Goal: Task Accomplishment & Management: Use online tool/utility

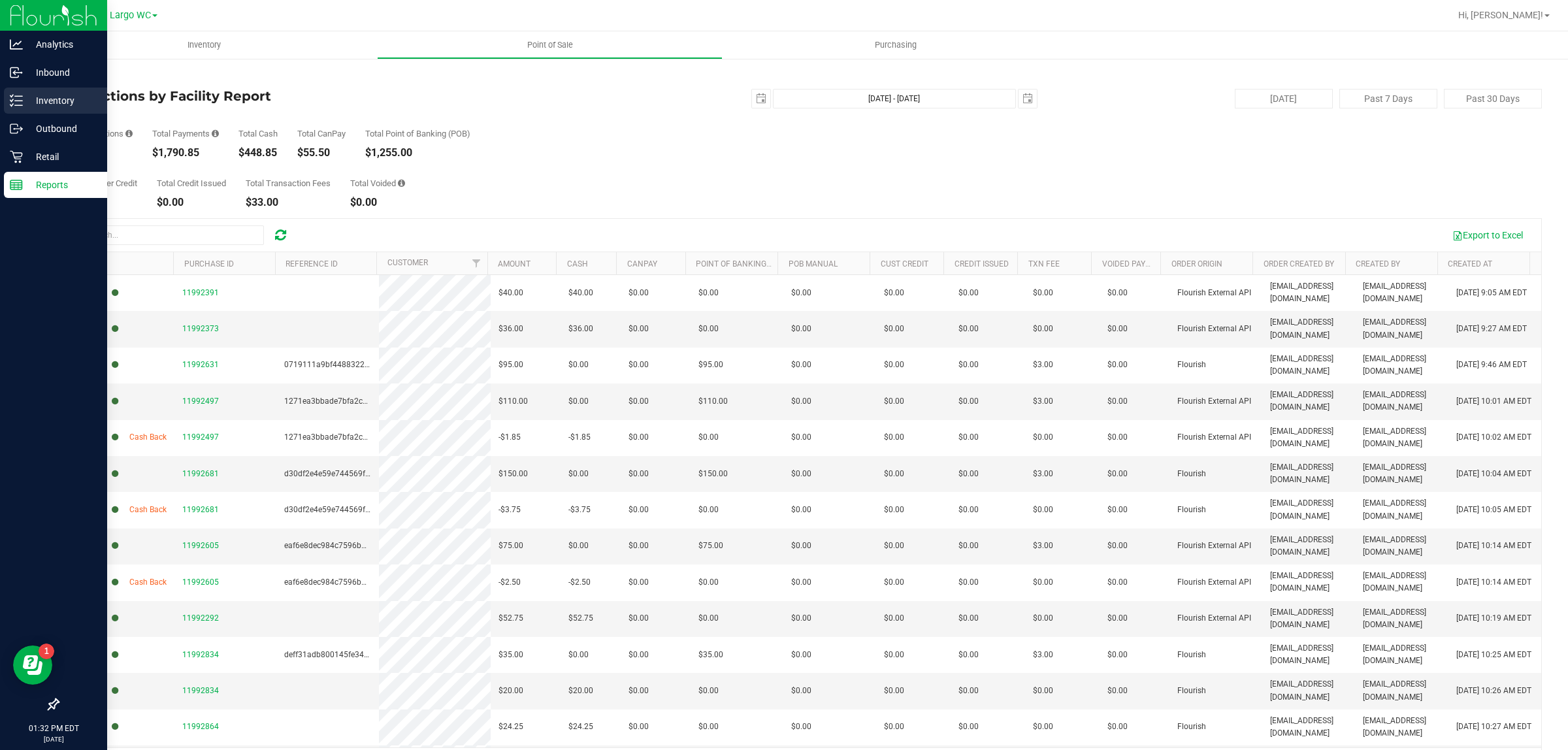
click at [66, 93] on p "Inventory" at bounding box center [62, 100] width 79 height 15
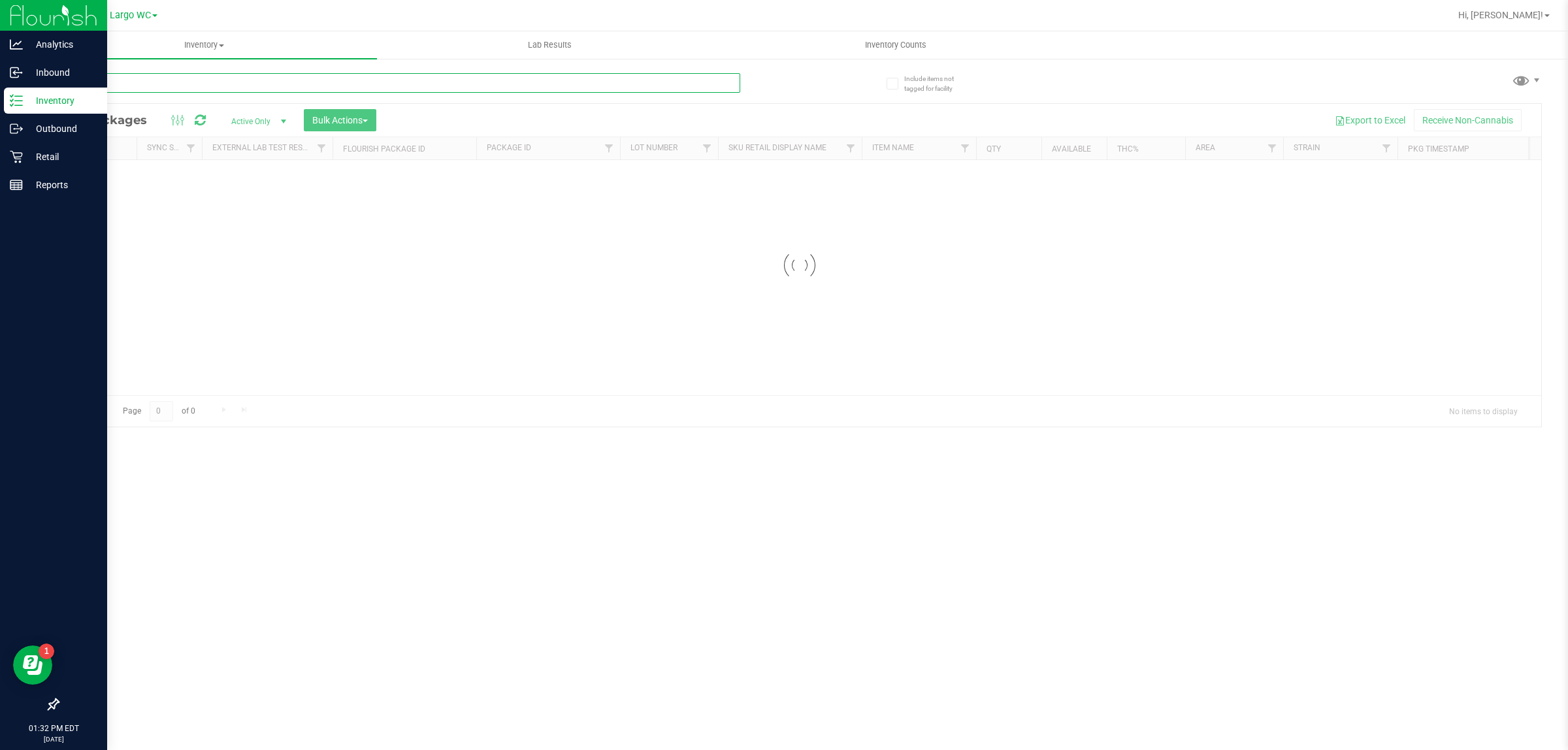
click at [245, 88] on input "text" at bounding box center [399, 83] width 683 height 19
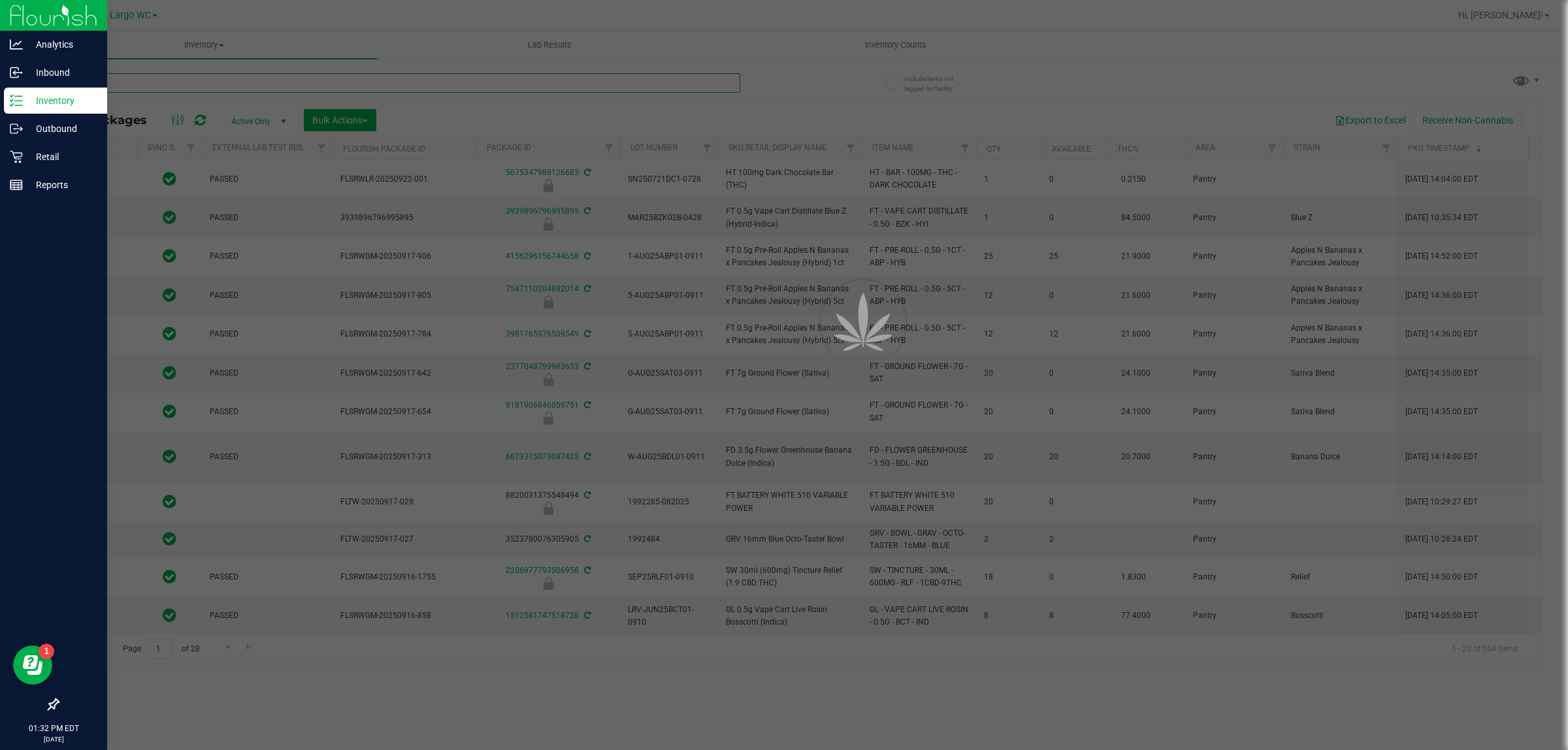
type input "htm"
type input "2026-01-31"
type input "2026-03-16"
type input "2026-03-17"
type input "2025-09-04"
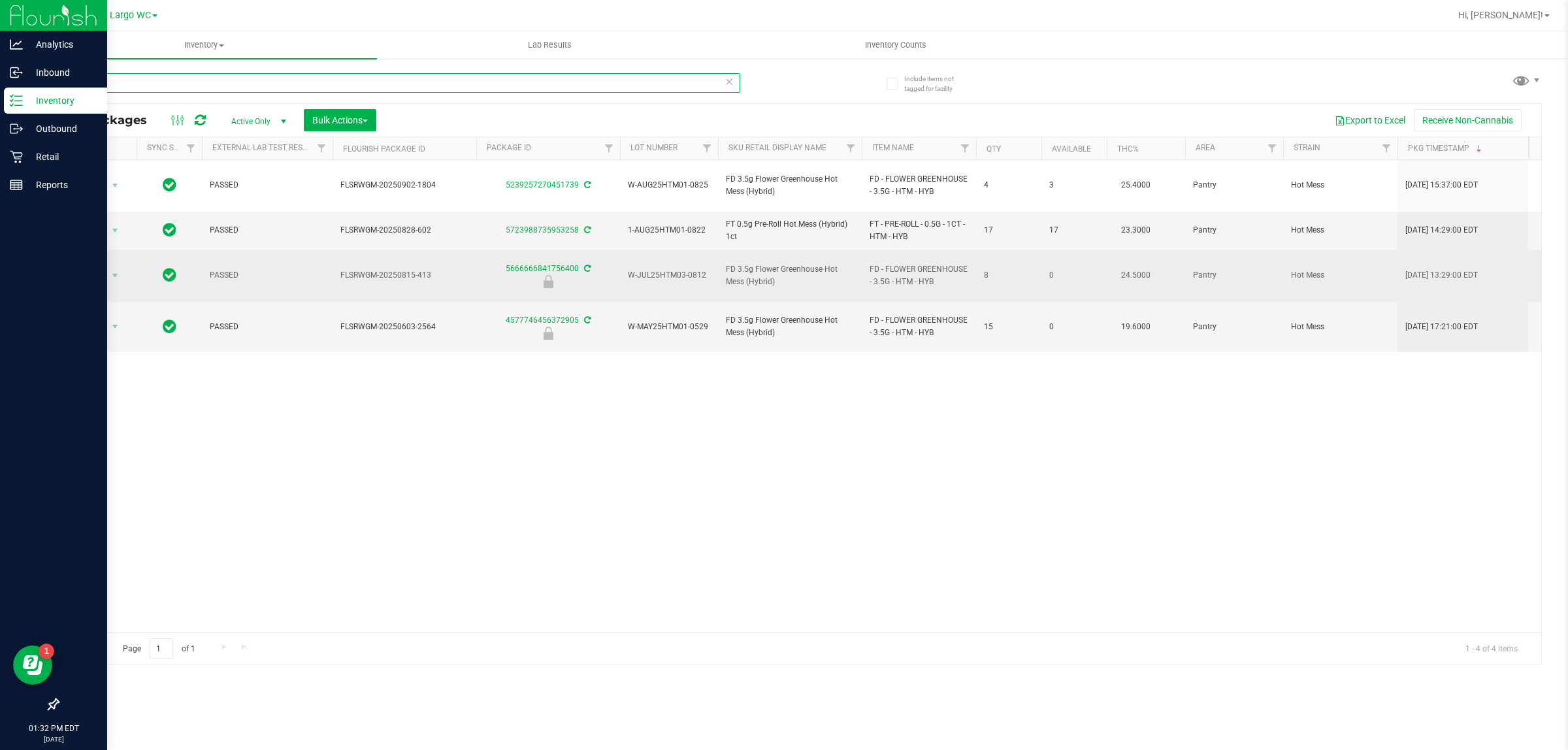
type input "htm"
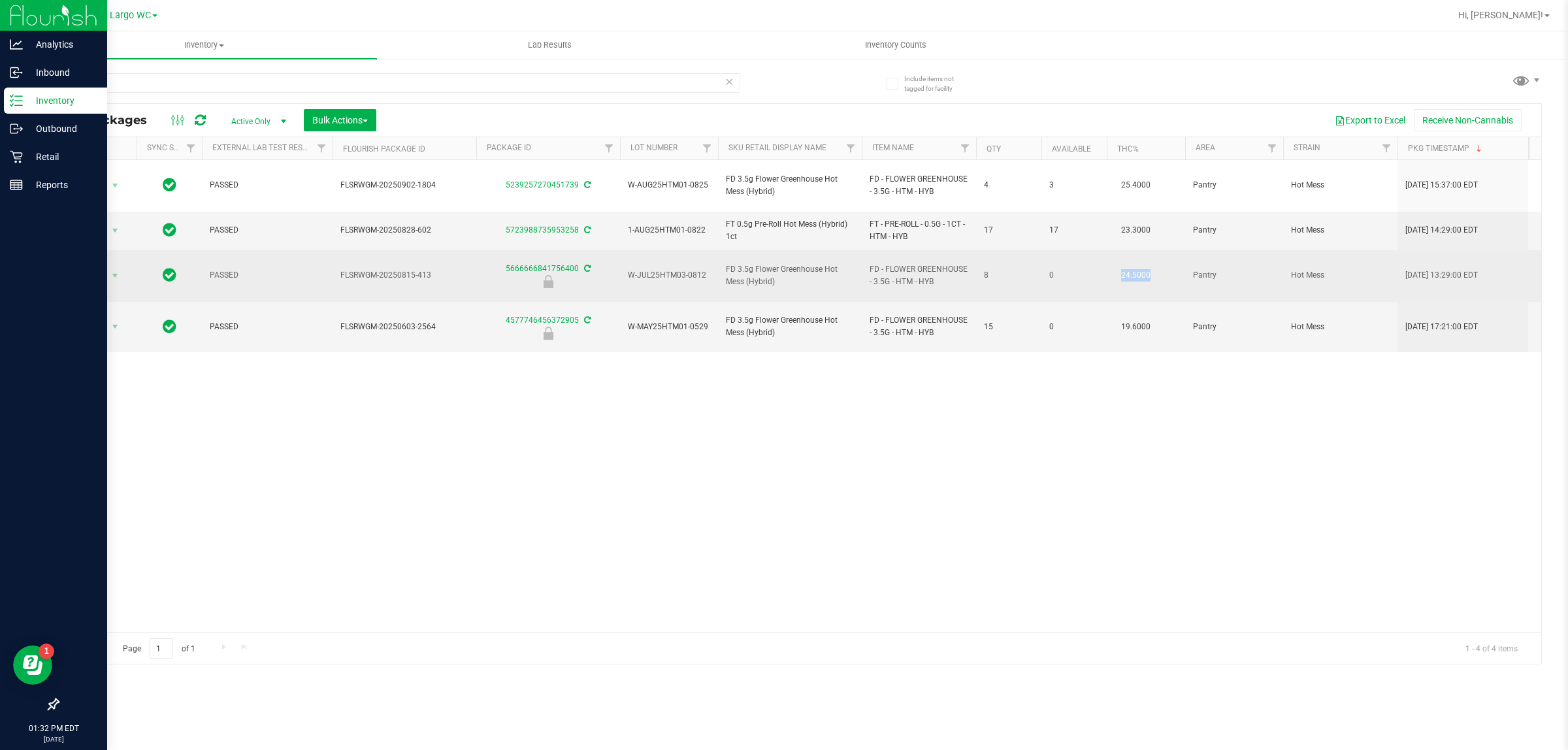
drag, startPoint x: 1109, startPoint y: 258, endPoint x: 1173, endPoint y: 256, distance: 64.0
click at [1173, 256] on td "24.5000" at bounding box center [1146, 276] width 79 height 52
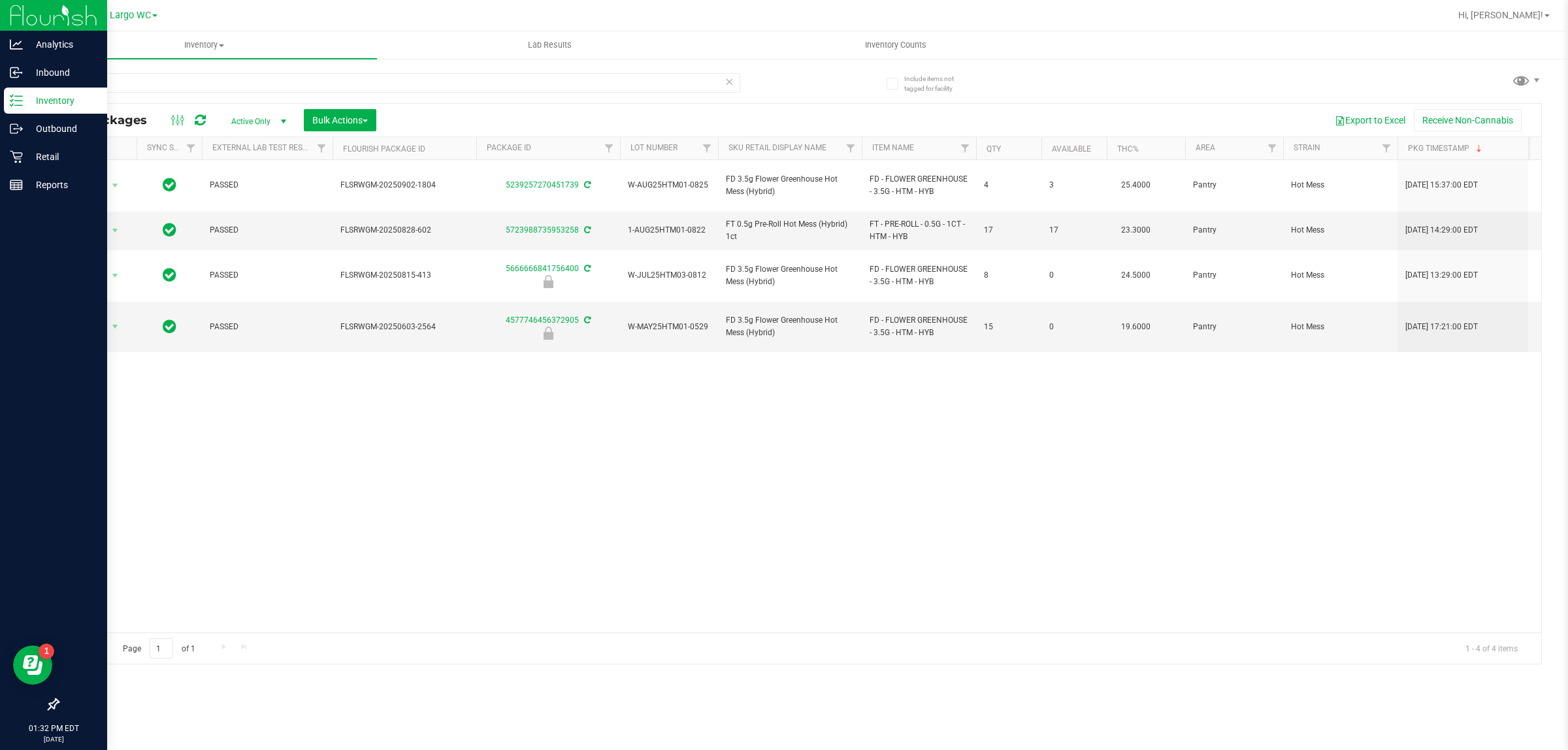
click at [1197, 340] on div "Action Action Adjust qty Create package Edit attributes Global inventory Locate…" at bounding box center [800, 396] width 1484 height 472
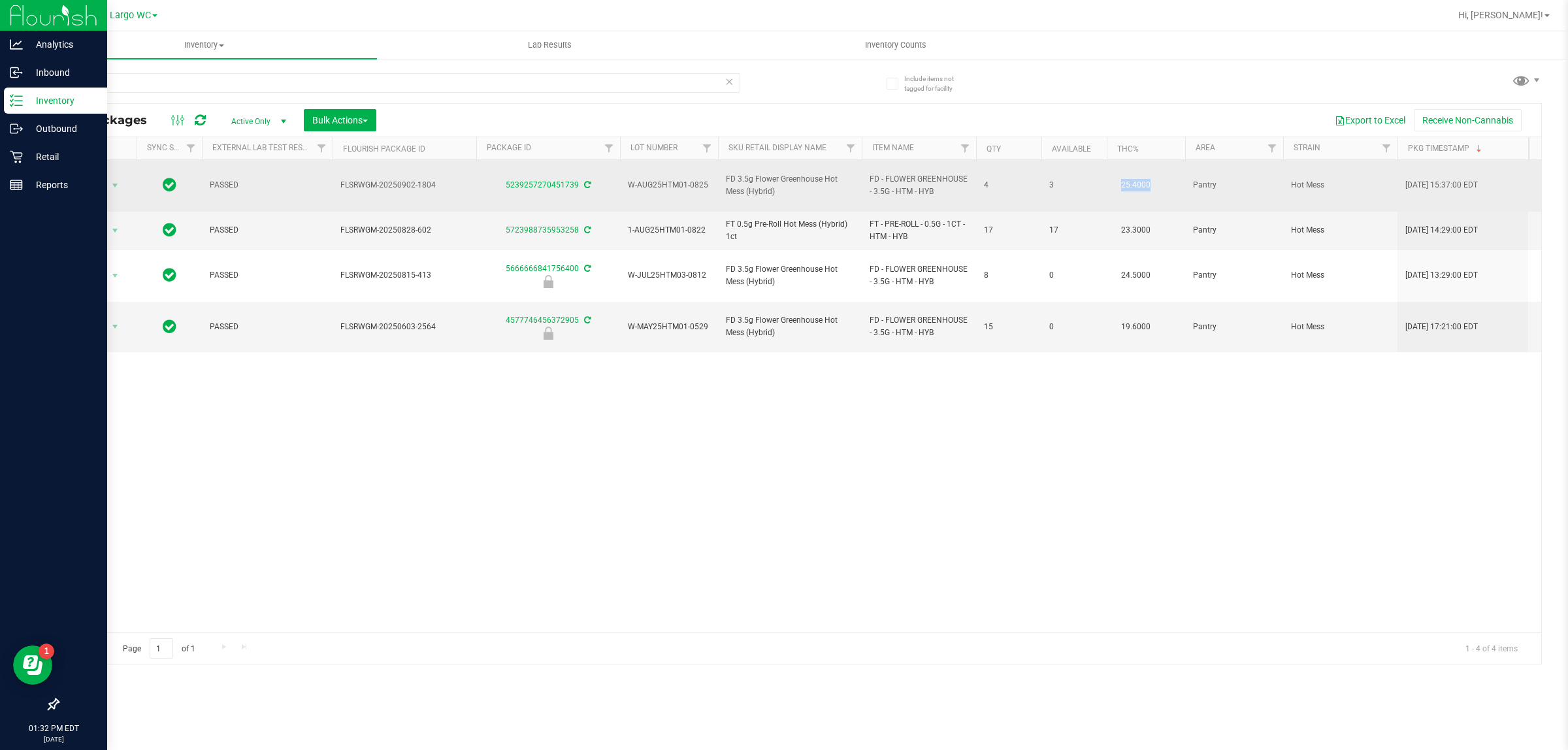
drag, startPoint x: 1114, startPoint y: 181, endPoint x: 1159, endPoint y: 181, distance: 45.0
click at [1159, 181] on td "25.4000" at bounding box center [1146, 186] width 79 height 52
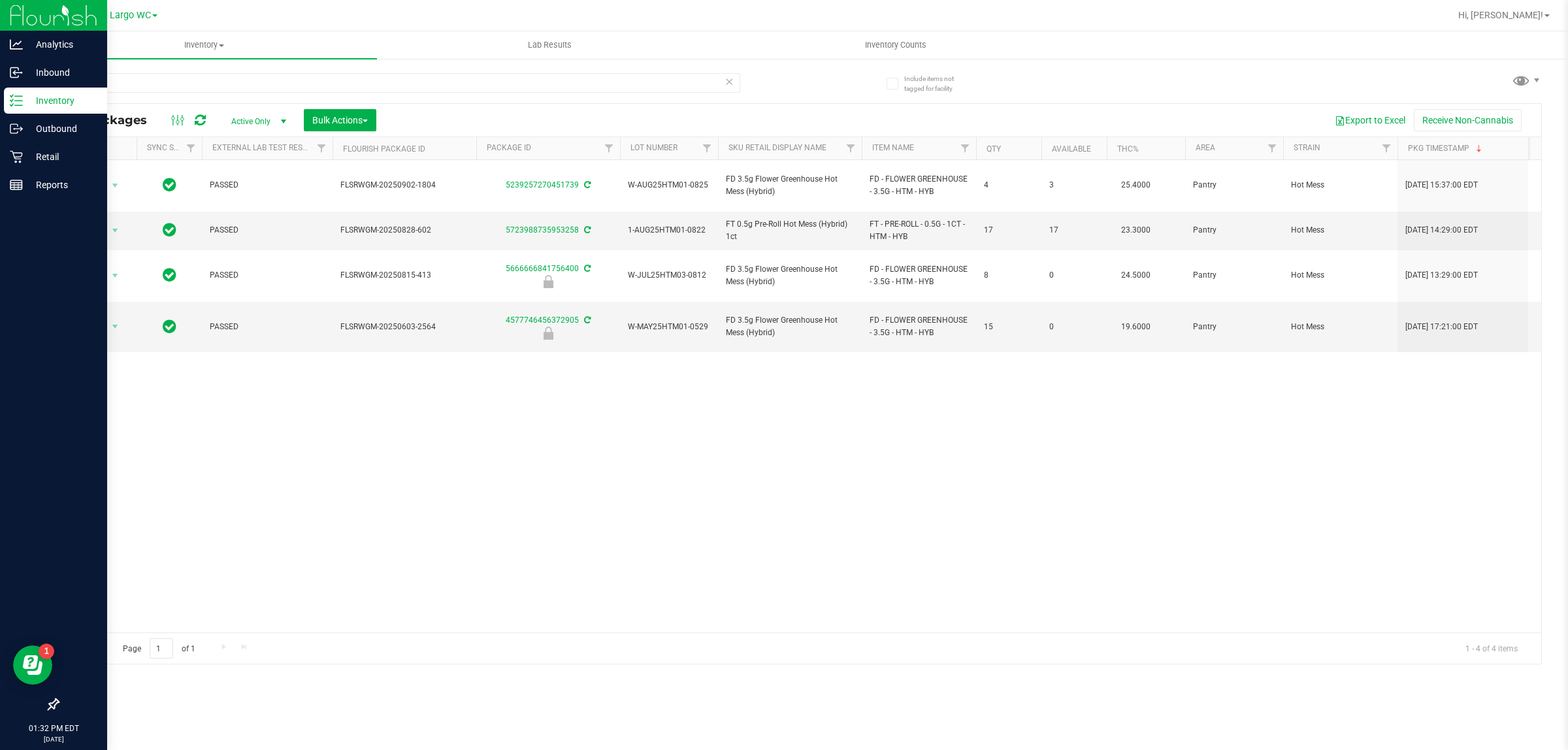
click at [1170, 415] on div "Action Action Adjust qty Create package Edit attributes Global inventory Locate…" at bounding box center [800, 396] width 1484 height 472
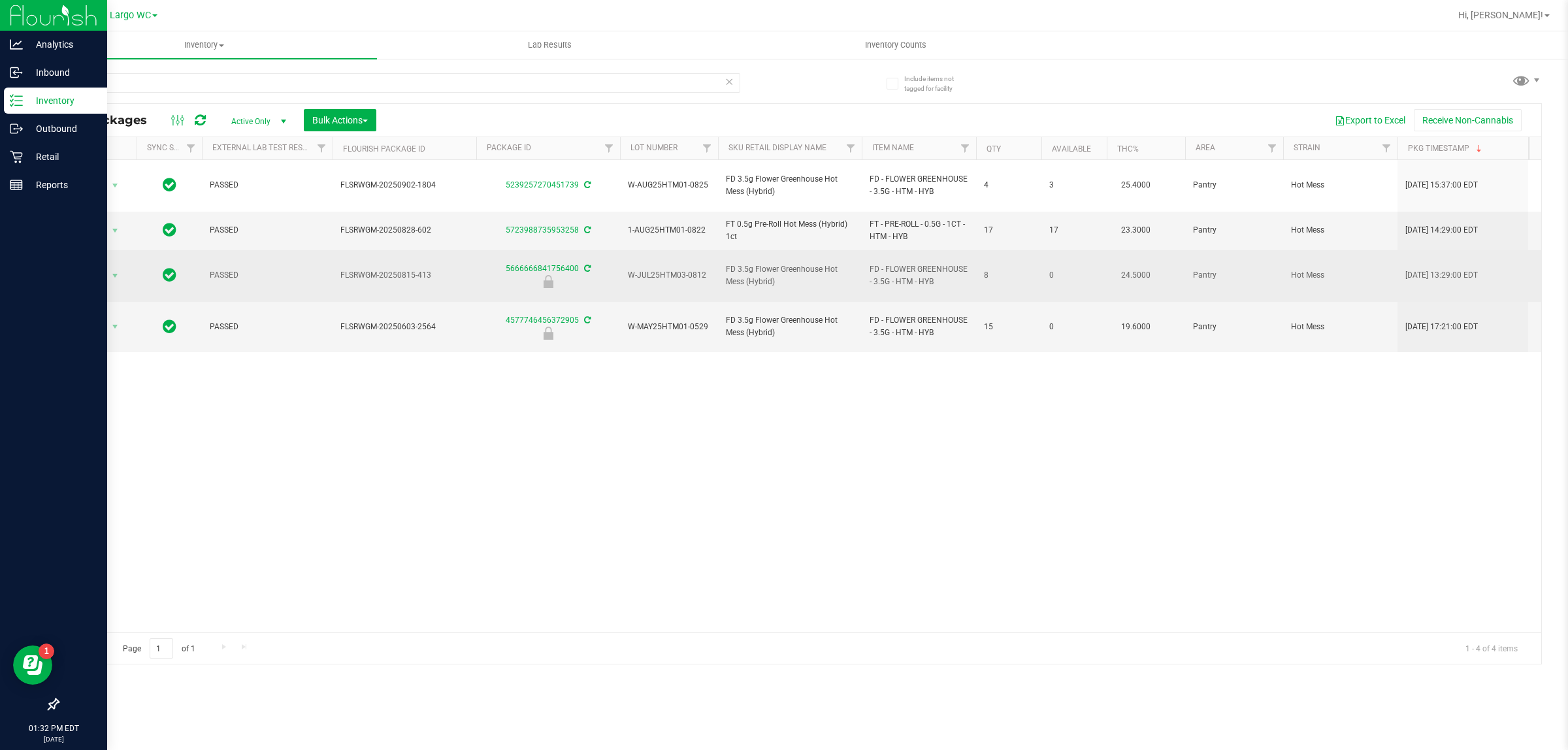
drag, startPoint x: 1085, startPoint y: 258, endPoint x: 1159, endPoint y: 255, distance: 74.1
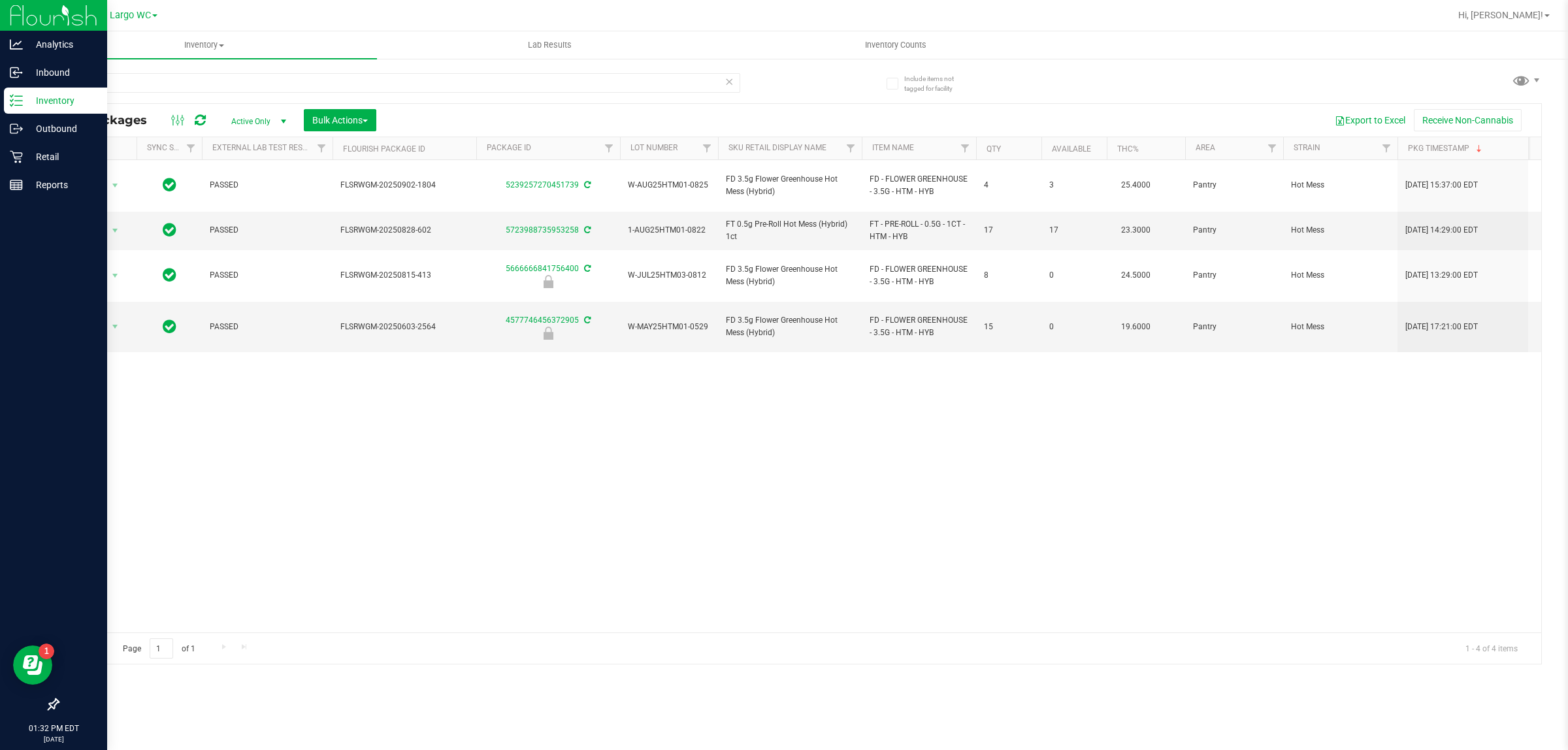
drag, startPoint x: 1159, startPoint y: 370, endPoint x: 1183, endPoint y: 373, distance: 24.2
click at [1164, 373] on div "Action Action Adjust qty Create package Edit attributes Global inventory Locate…" at bounding box center [800, 396] width 1484 height 472
